Goal: Task Accomplishment & Management: Complete application form

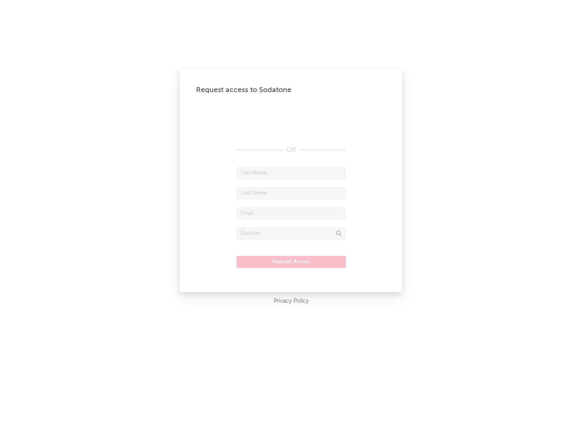
click at [291, 173] on input "text" at bounding box center [290, 173] width 109 height 12
type input "[PERSON_NAME]"
click at [291, 193] on input "text" at bounding box center [290, 193] width 109 height 12
type input "[PERSON_NAME]"
click at [291, 213] on input "text" at bounding box center [290, 214] width 109 height 12
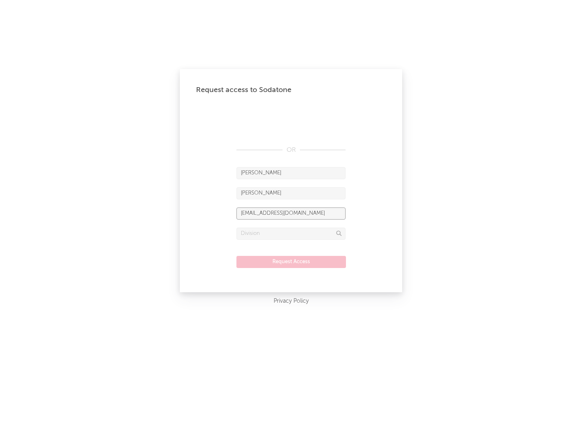
type input "[EMAIL_ADDRESS][DOMAIN_NAME]"
click at [291, 233] on input "text" at bounding box center [290, 234] width 109 height 12
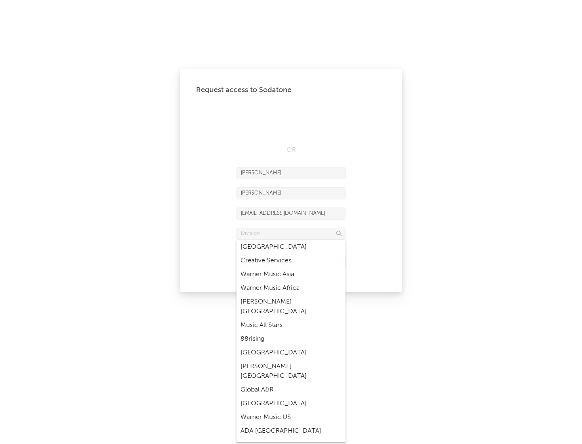
click at [291, 319] on div "Music All Stars" at bounding box center [290, 326] width 109 height 14
type input "Music All Stars"
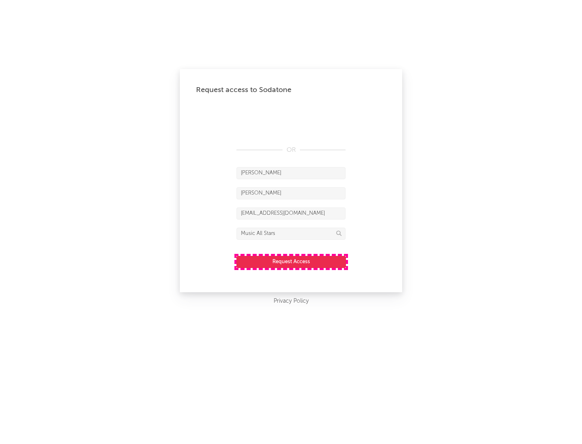
click at [291, 262] on button "Request Access" at bounding box center [290, 262] width 109 height 12
